Goal: Navigation & Orientation: Find specific page/section

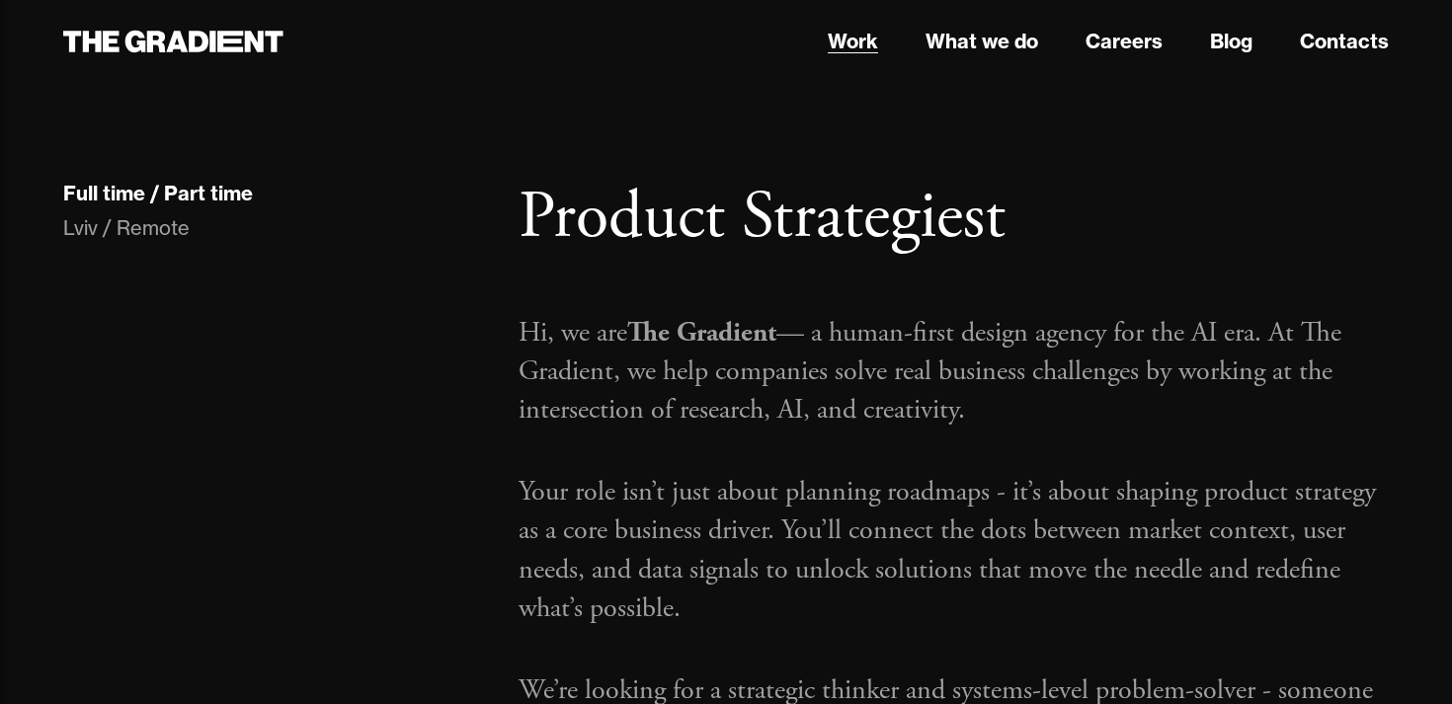
click at [857, 45] on link "Work" at bounding box center [853, 42] width 50 height 30
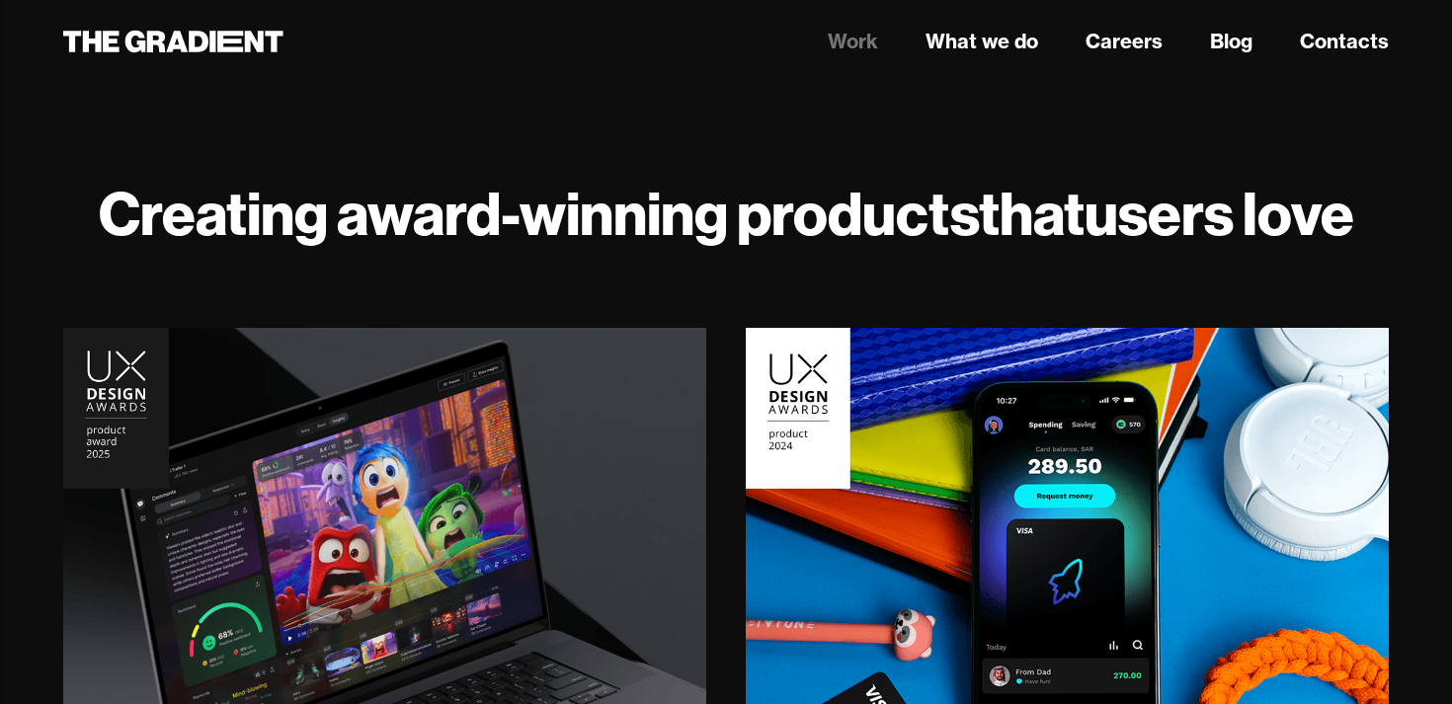
click at [1112, 26] on nav "Work What we do Careers Blog Contacts" at bounding box center [954, 42] width 870 height 36
click at [1112, 41] on link "Careers" at bounding box center [1124, 42] width 77 height 30
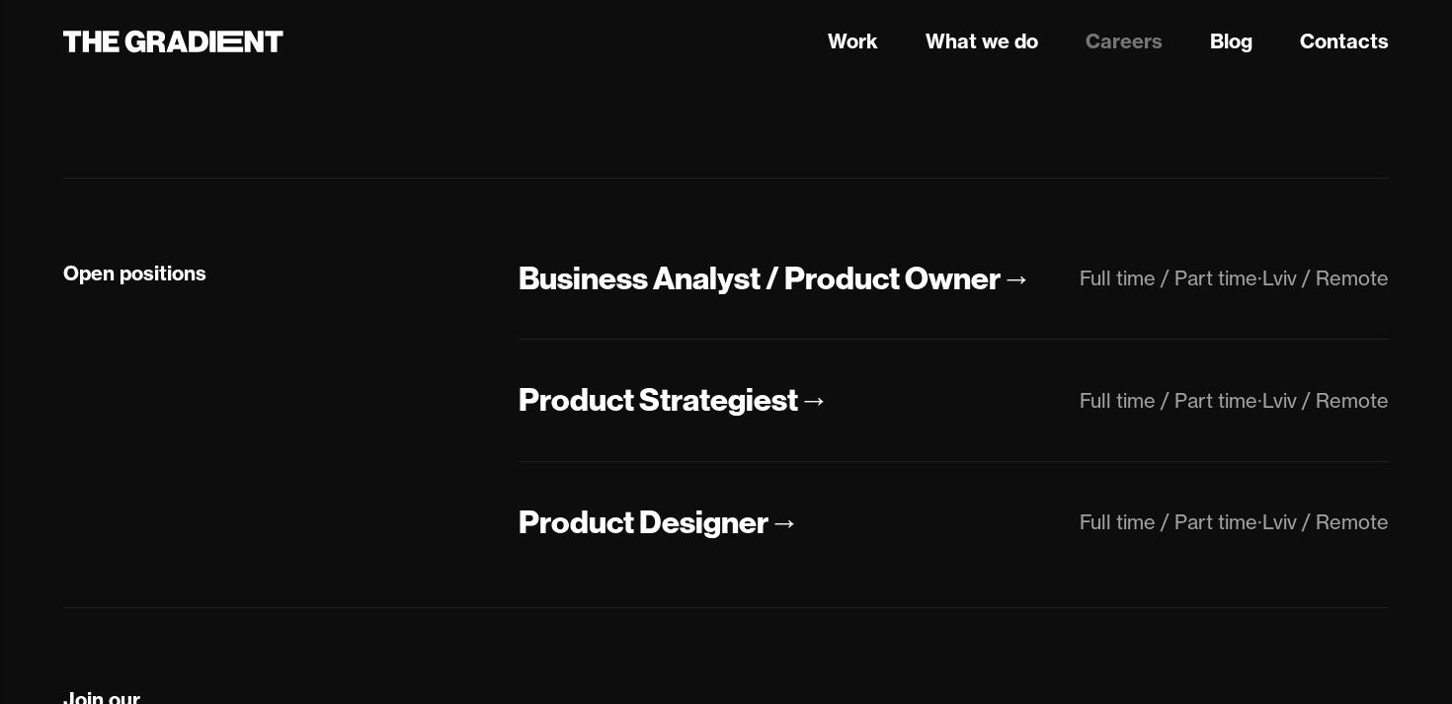
scroll to position [371, 0]
